Goal: Task Accomplishment & Management: Use online tool/utility

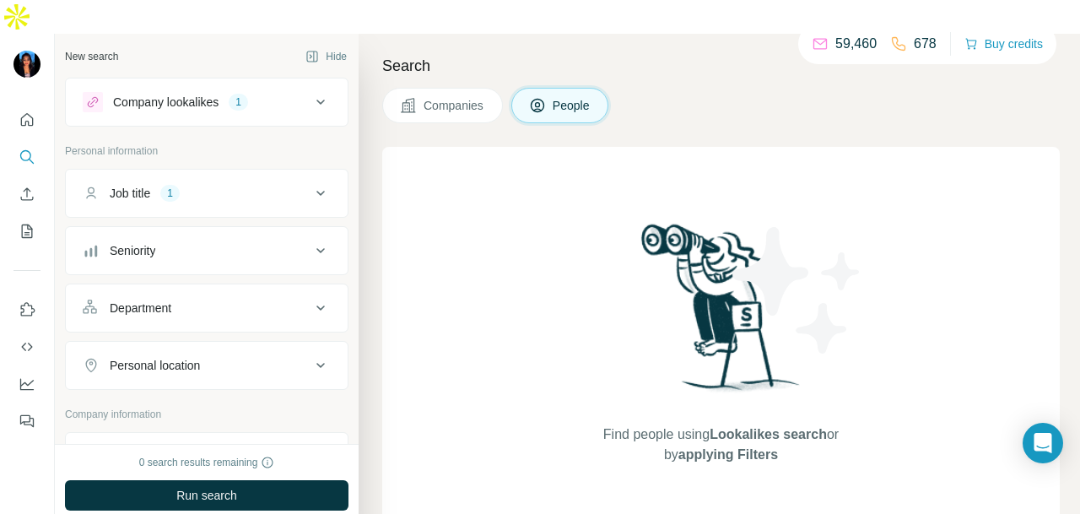
click at [241, 185] on div "Job title 1" at bounding box center [197, 193] width 228 height 17
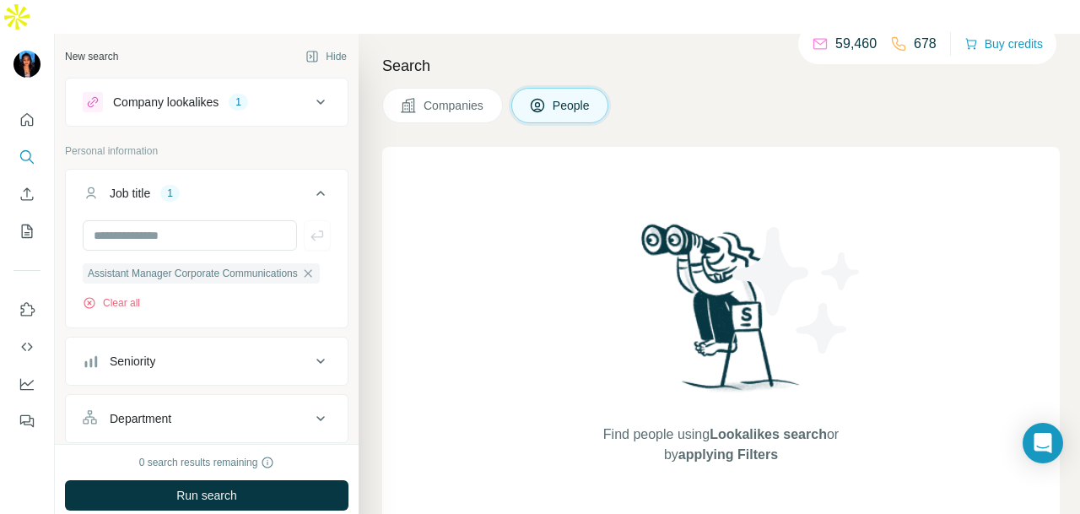
click at [252, 83] on button "Company lookalikes 1" at bounding box center [207, 102] width 282 height 40
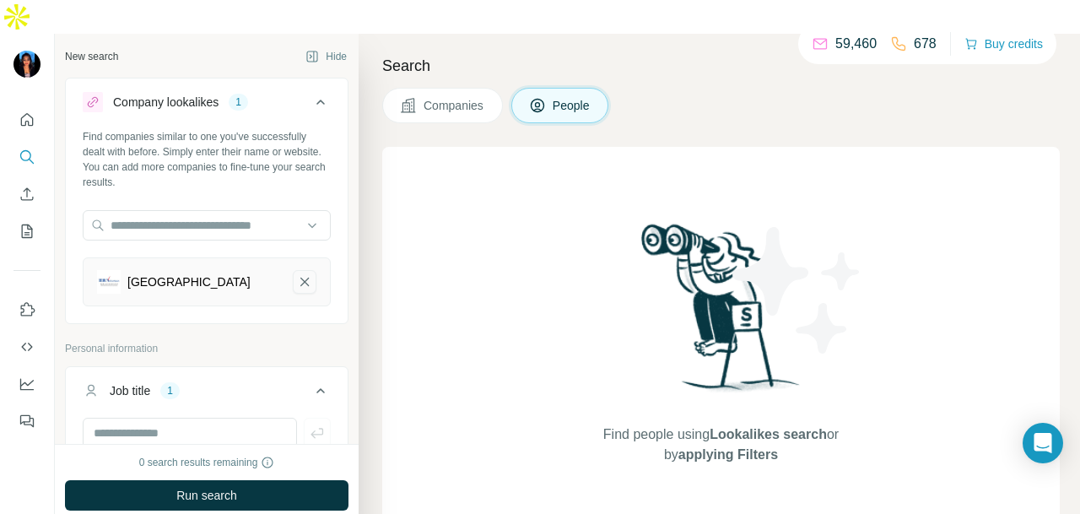
click at [293, 270] on button "Nirvana Memorial Garden Singapore-remove-button" at bounding box center [305, 282] width 24 height 24
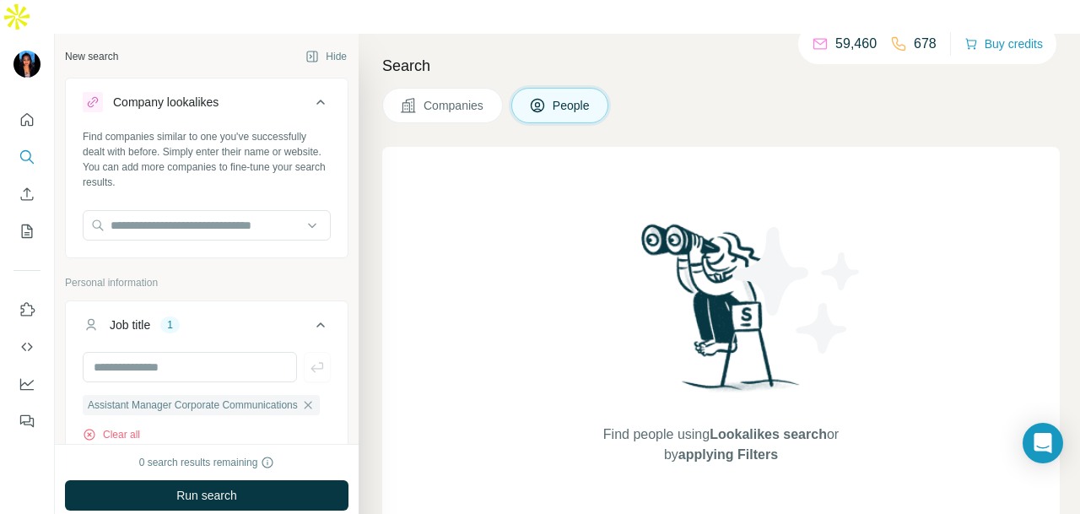
scroll to position [337, 0]
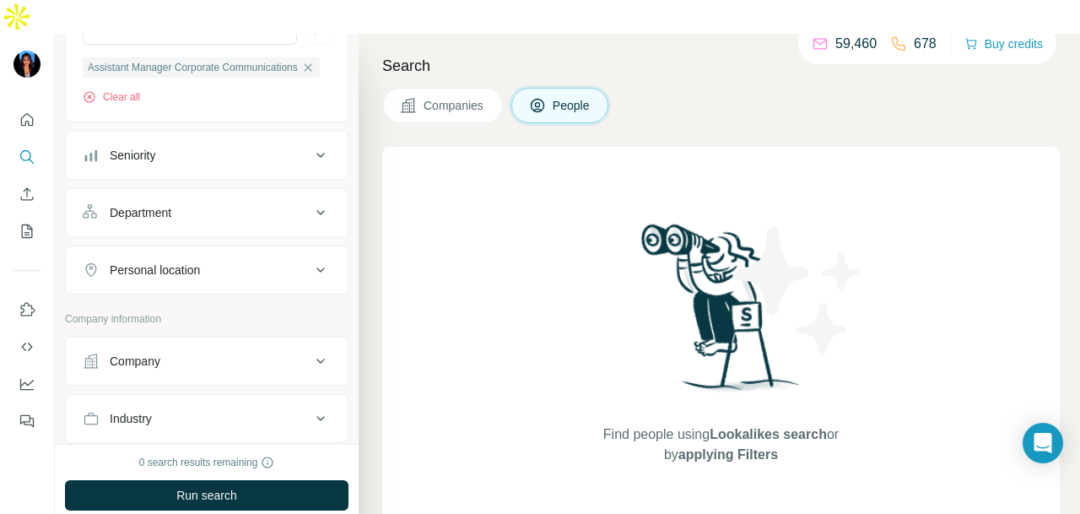
click at [272, 204] on div "Department" at bounding box center [197, 212] width 228 height 17
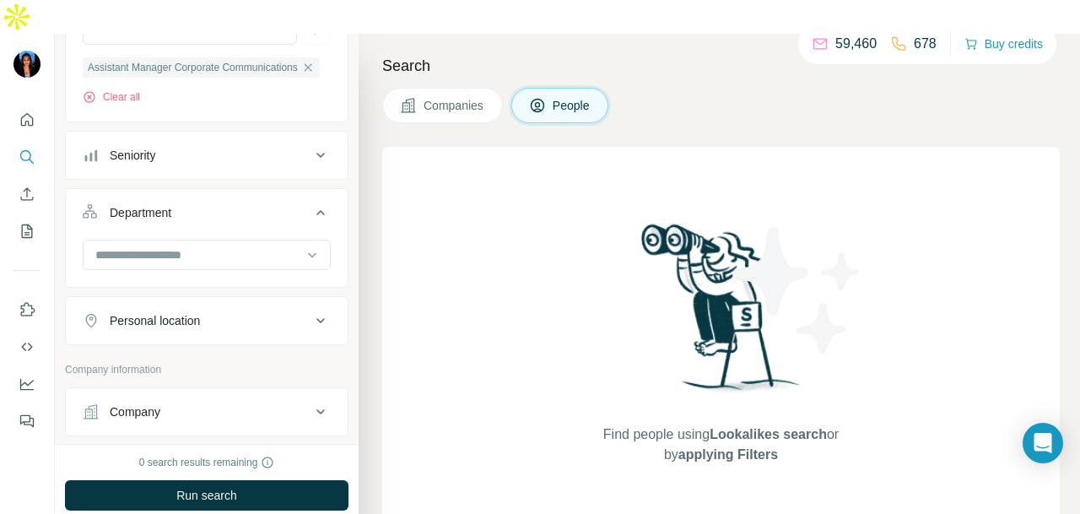
click at [263, 312] on div "Personal location" at bounding box center [197, 320] width 228 height 17
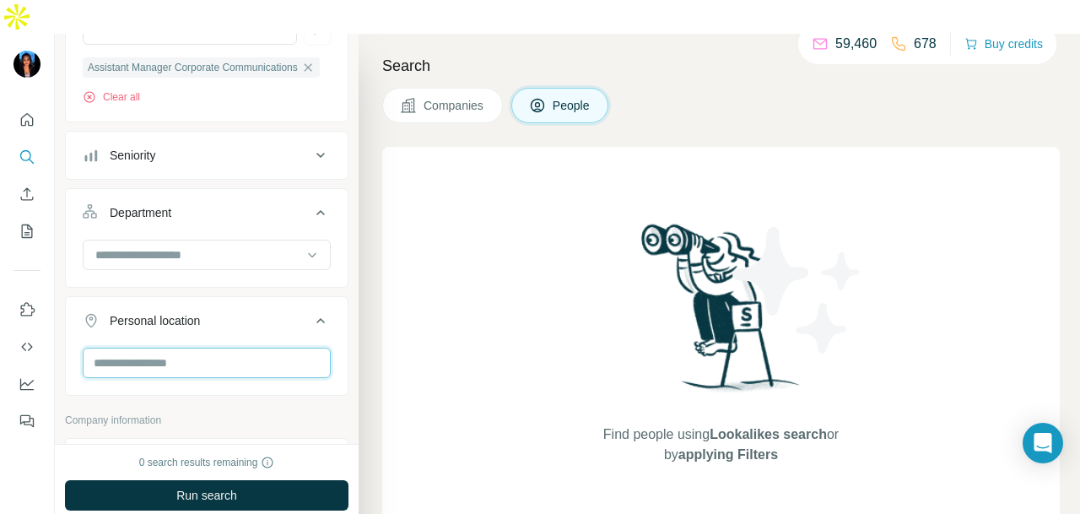
click at [230, 347] on input "text" at bounding box center [207, 362] width 248 height 30
type input "*********"
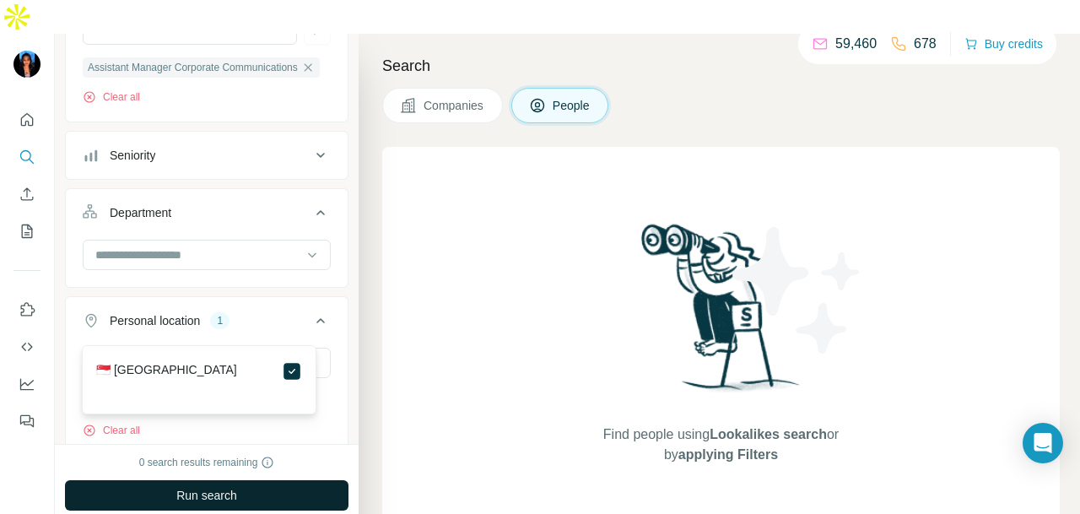
click at [295, 480] on button "Run search" at bounding box center [206, 495] width 283 height 30
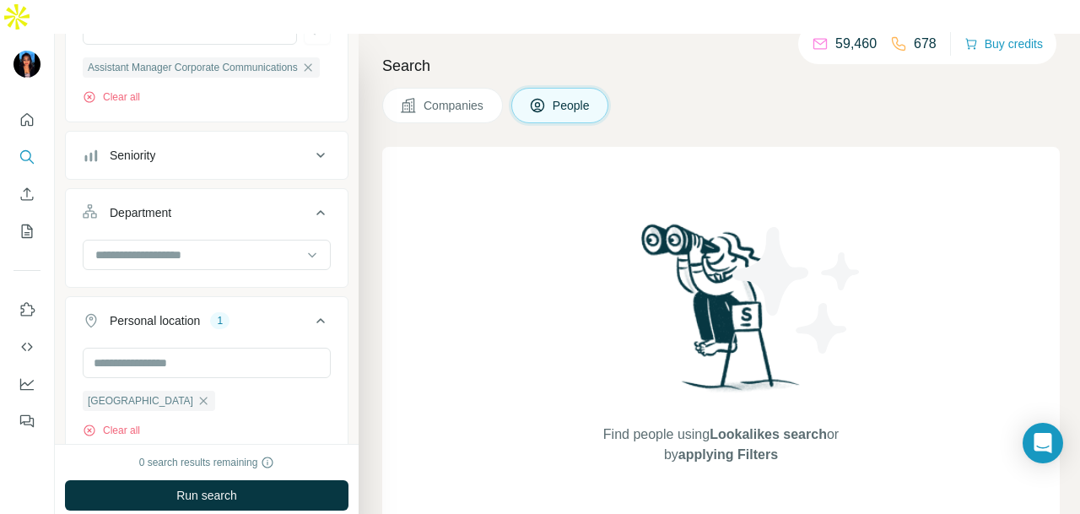
scroll to position [253, 0]
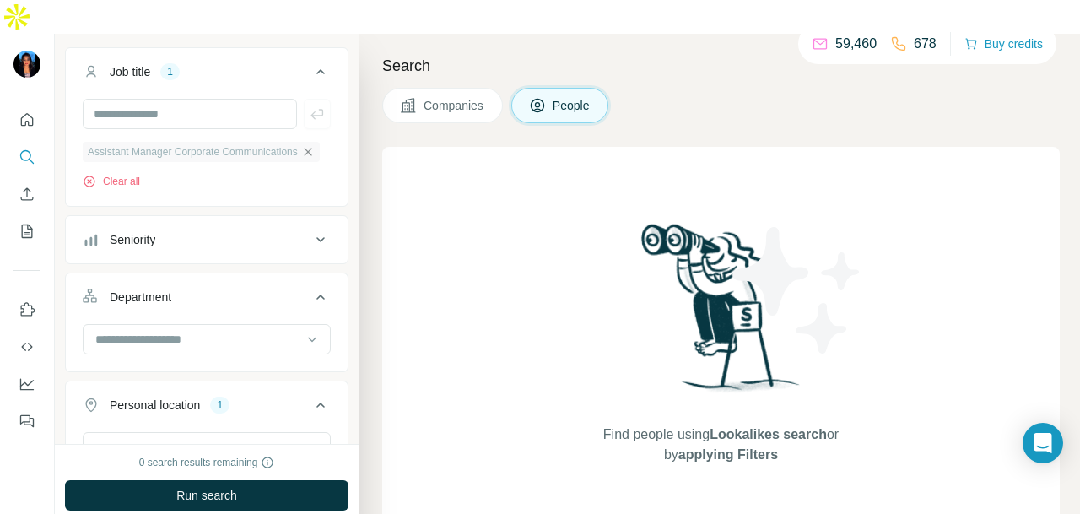
click at [304, 145] on icon "button" at bounding box center [307, 151] width 13 height 13
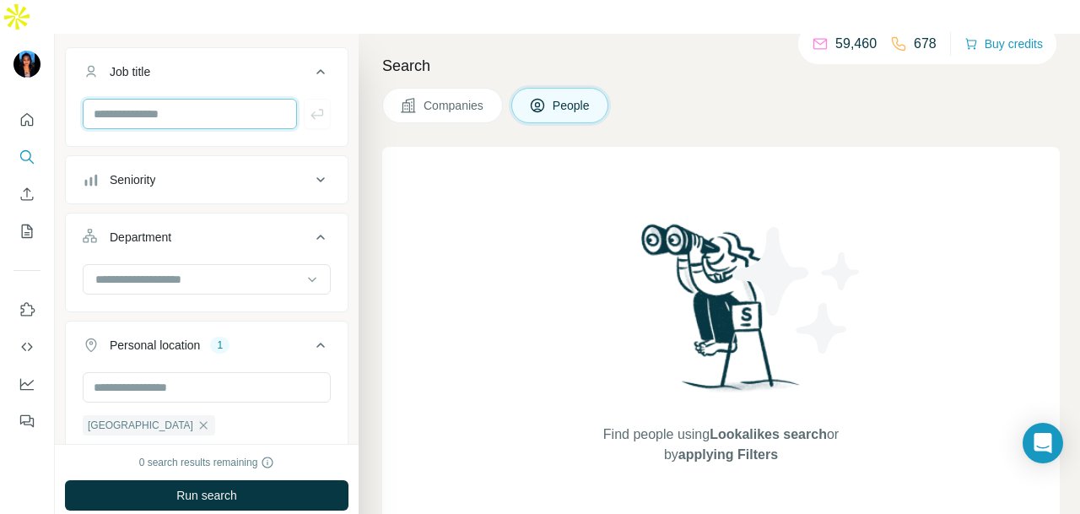
click at [197, 99] on input "text" at bounding box center [190, 114] width 214 height 30
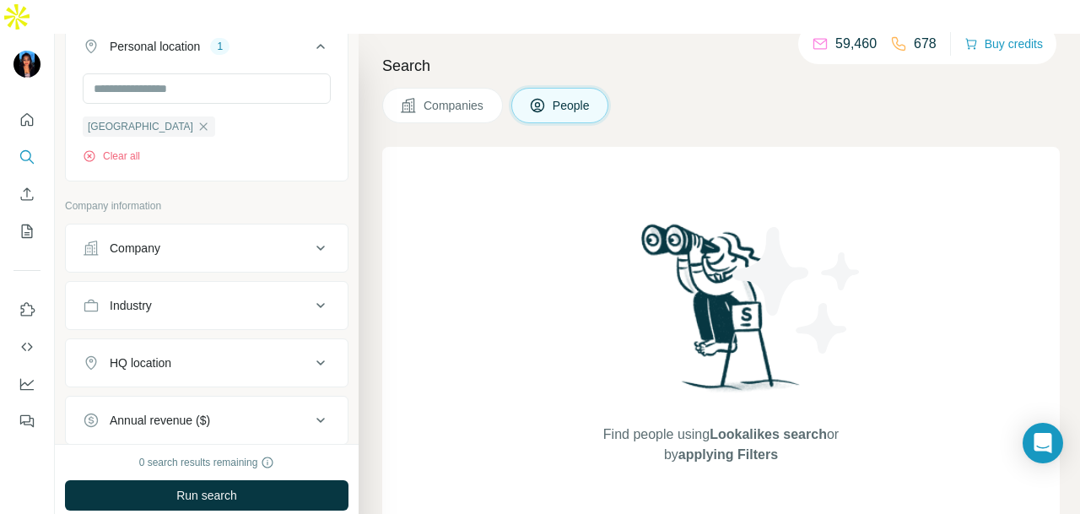
scroll to position [764, 0]
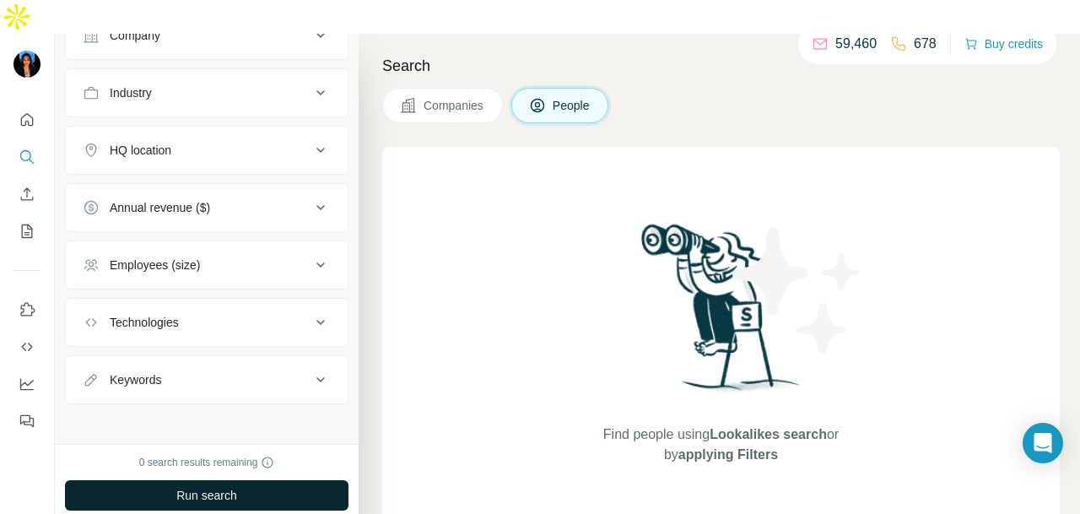
type input "**********"
click at [247, 480] on button "Run search" at bounding box center [206, 495] width 283 height 30
